Goal: Navigation & Orientation: Find specific page/section

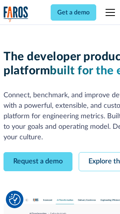
scroll to position [44, 0]
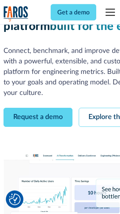
click at [38, 108] on link "Request a demo" at bounding box center [37, 117] width 69 height 19
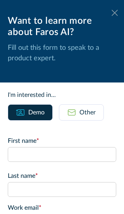
click at [112, 13] on icon at bounding box center [115, 13] width 6 height 6
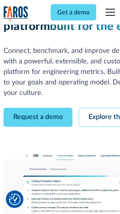
click at [101, 108] on link "Explore the platform" at bounding box center [119, 117] width 83 height 19
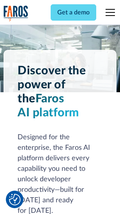
scroll to position [5917, 0]
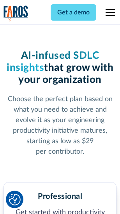
scroll to position [1231, 0]
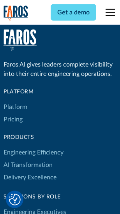
click at [15, 107] on link "Platform" at bounding box center [15, 107] width 24 height 12
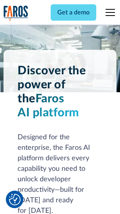
scroll to position [6166, 0]
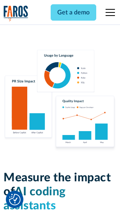
scroll to position [4849, 0]
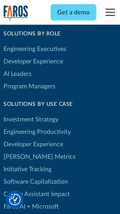
click at [23, 150] on link "[PERSON_NAME] Metrics" at bounding box center [39, 156] width 72 height 12
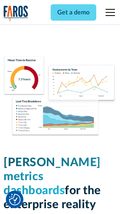
scroll to position [3439, 0]
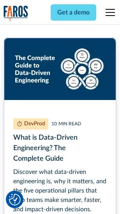
scroll to position [3528, 0]
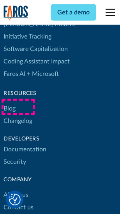
click at [18, 115] on link "Changelog" at bounding box center [17, 121] width 29 height 12
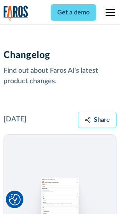
scroll to position [9524, 0]
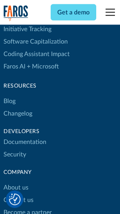
click at [16, 181] on link "About us" at bounding box center [15, 187] width 25 height 12
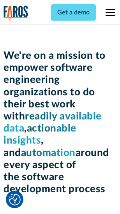
scroll to position [2686, 0]
